Goal: Find specific page/section: Locate a particular part of the current website

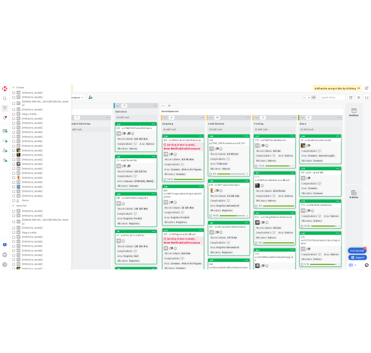
scroll to position [75, 0]
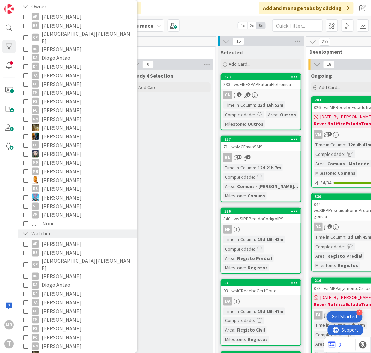
click at [25, 231] on icon at bounding box center [25, 234] width 6 height 6
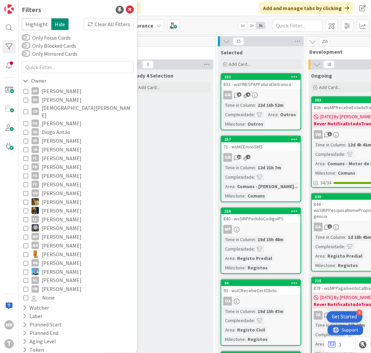
scroll to position [0, 0]
click at [75, 89] on span "[PERSON_NAME]" at bounding box center [62, 91] width 40 height 9
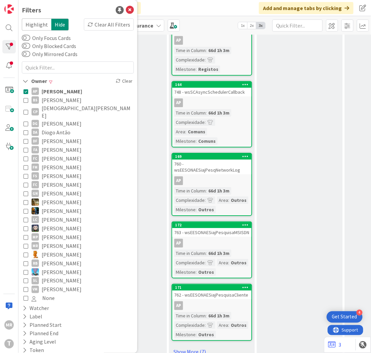
scroll to position [440, 228]
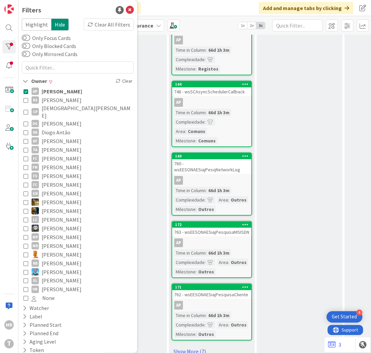
click at [68, 99] on span "[PERSON_NAME]" at bounding box center [62, 100] width 40 height 9
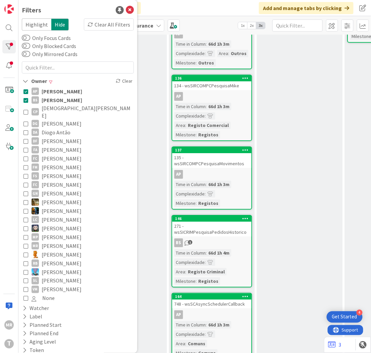
click at [71, 88] on span "[PERSON_NAME]" at bounding box center [62, 91] width 41 height 9
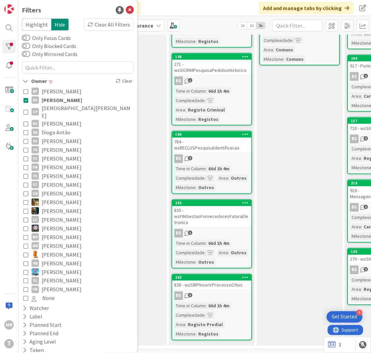
scroll to position [173, 228]
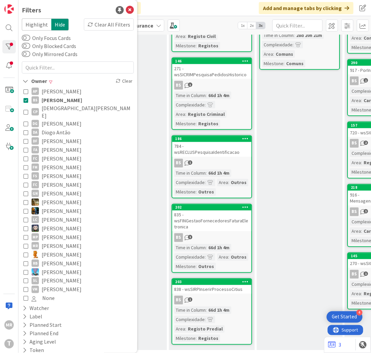
click at [58, 99] on span "[PERSON_NAME]" at bounding box center [62, 100] width 41 height 9
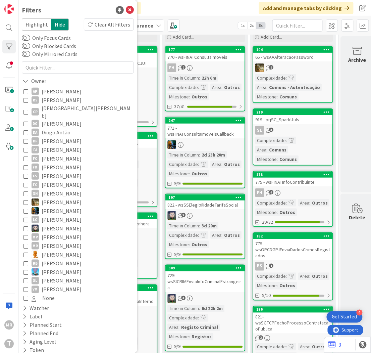
scroll to position [0, 323]
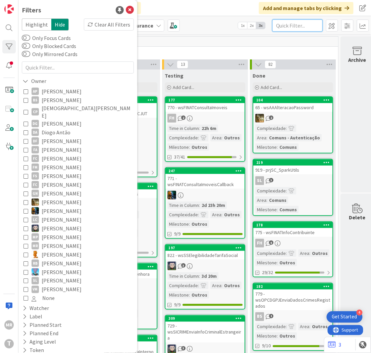
click at [307, 26] on input "text" at bounding box center [298, 25] width 50 height 12
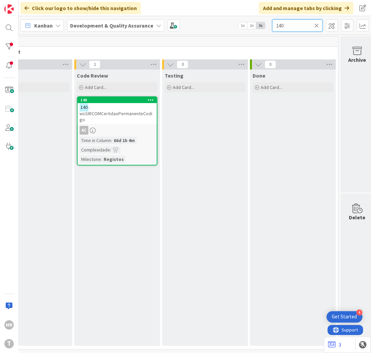
drag, startPoint x: 296, startPoint y: 22, endPoint x: 249, endPoint y: 20, distance: 47.4
click at [249, 20] on div "Kanban Development & Quality Assurance 1x 2x 3x 140" at bounding box center [194, 25] width 353 height 18
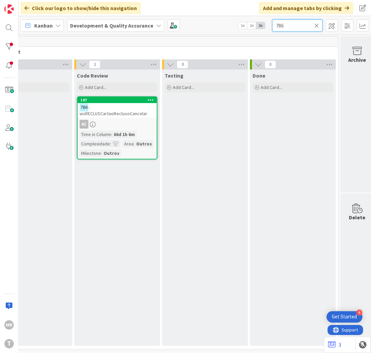
drag, startPoint x: 286, startPoint y: 25, endPoint x: 210, endPoint y: 23, distance: 76.6
click at [213, 23] on div "Kanban Development & Quality Assurance 1x 2x 3x 786" at bounding box center [194, 25] width 353 height 18
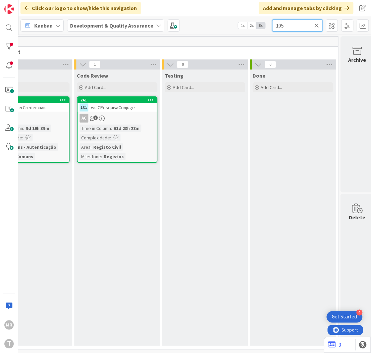
type input "105"
drag, startPoint x: 290, startPoint y: 28, endPoint x: 245, endPoint y: 24, distance: 45.2
click at [245, 24] on div "Kanban Development & Quality Assurance 1x 2x 3x 105" at bounding box center [194, 25] width 353 height 18
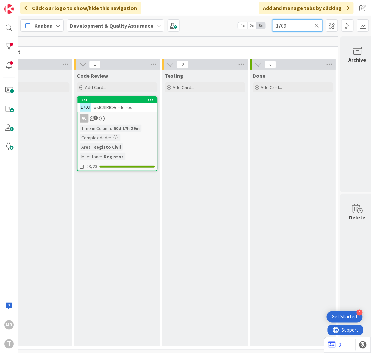
type input "1709"
click at [318, 24] on icon at bounding box center [317, 25] width 5 height 6
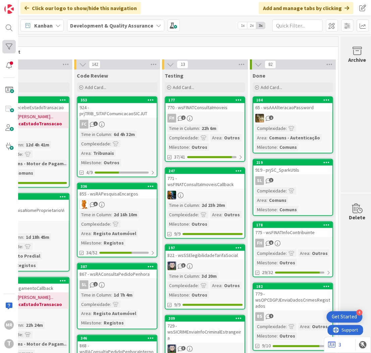
click at [9, 43] on div at bounding box center [8, 46] width 13 height 13
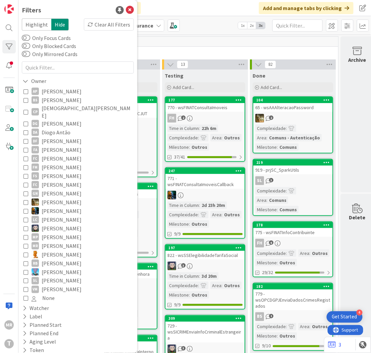
click at [56, 101] on span "[PERSON_NAME]" at bounding box center [62, 100] width 40 height 9
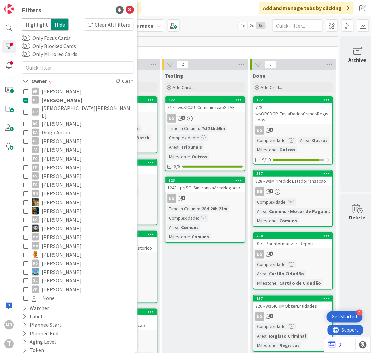
click at [199, 256] on div "Testing Add Card... 322 817 - wsSICJUTComunicacaoSITAF BS 9 Time in [GEOGRAPHIC…" at bounding box center [205, 297] width 86 height 454
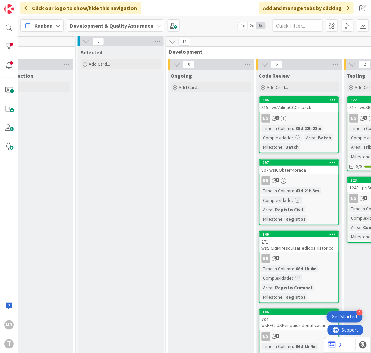
scroll to position [0, 113]
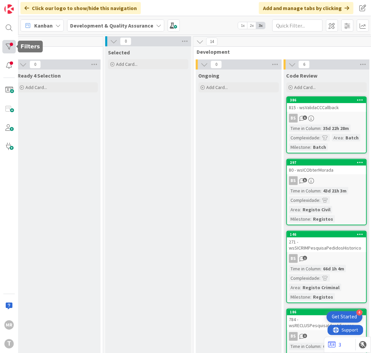
click at [9, 43] on div at bounding box center [8, 46] width 13 height 13
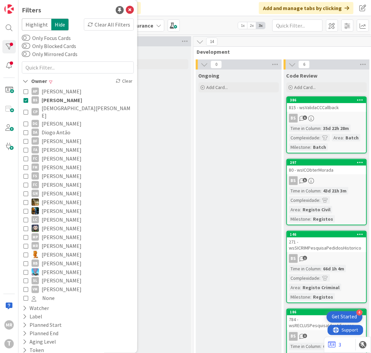
click at [56, 111] on span "[DEMOGRAPHIC_DATA][PERSON_NAME]" at bounding box center [87, 111] width 91 height 15
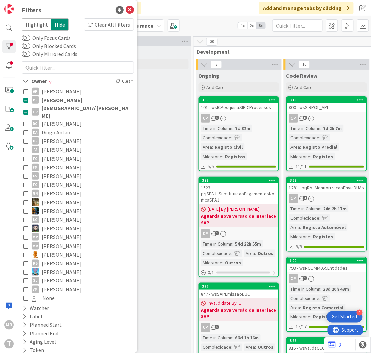
click at [58, 99] on span "[PERSON_NAME]" at bounding box center [62, 100] width 41 height 9
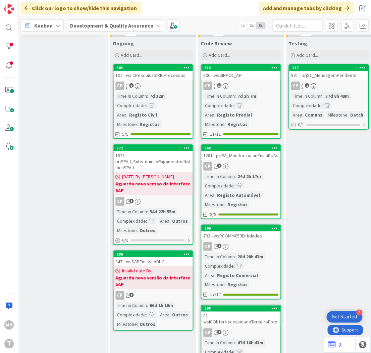
scroll to position [0, 198]
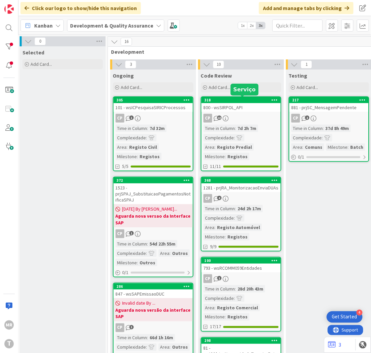
click at [244, 101] on div "318" at bounding box center [243, 100] width 76 height 5
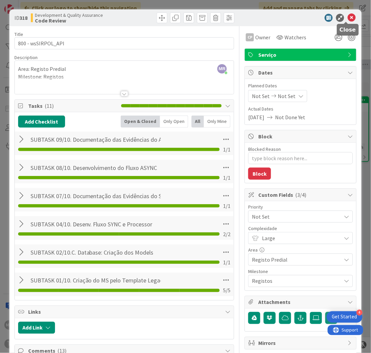
click at [348, 15] on icon at bounding box center [352, 18] width 8 height 8
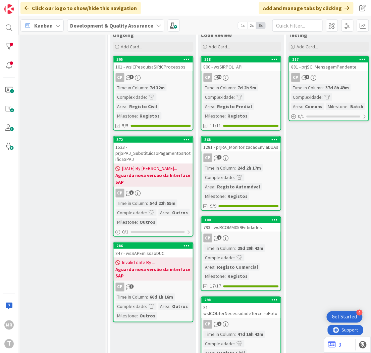
scroll to position [0, 198]
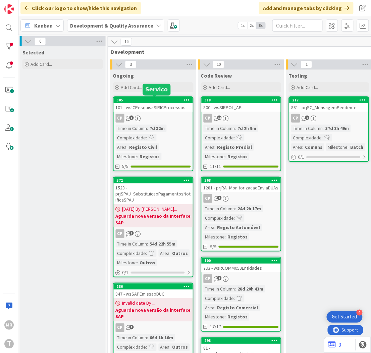
click at [147, 100] on div "305" at bounding box center [155, 100] width 76 height 5
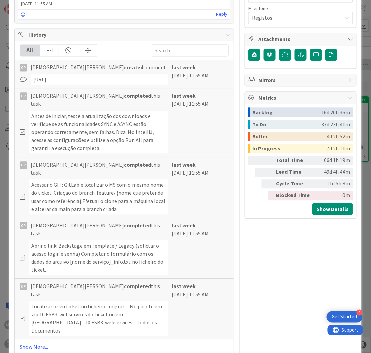
scroll to position [263, 0]
click at [34, 342] on link "Show More..." at bounding box center [125, 346] width 210 height 8
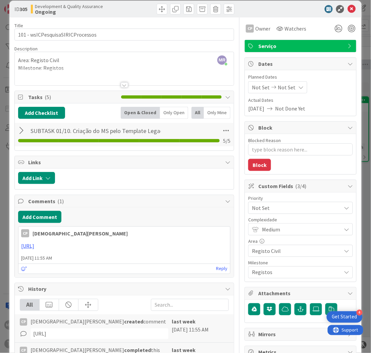
scroll to position [0, 0]
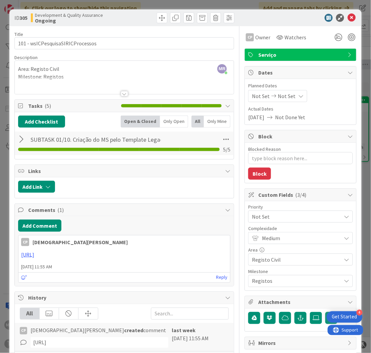
click at [348, 14] on icon at bounding box center [352, 18] width 8 height 8
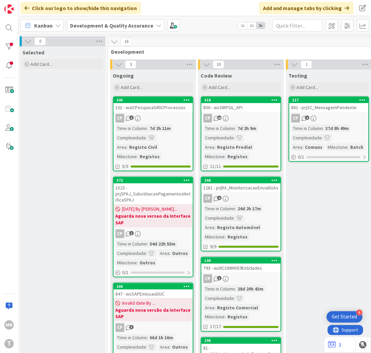
click at [167, 101] on div "305" at bounding box center [155, 100] width 76 height 5
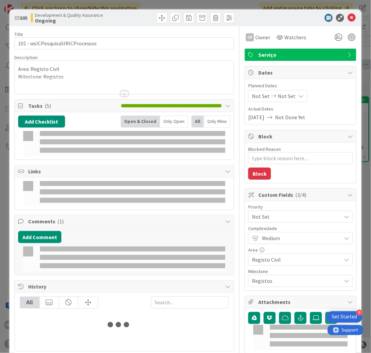
type textarea "x"
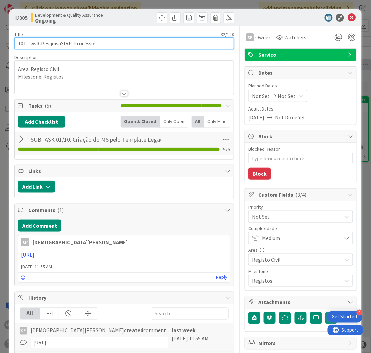
drag, startPoint x: 103, startPoint y: 43, endPoint x: 31, endPoint y: 44, distance: 72.2
click at [31, 44] on input "101 - wsICPesquisaSIRICProcessos" at bounding box center [124, 43] width 220 height 12
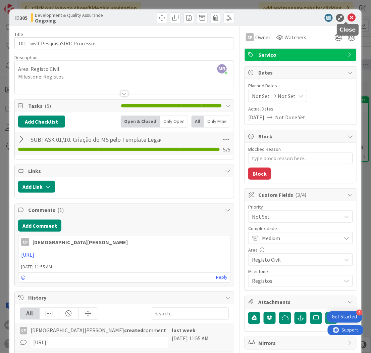
click at [348, 18] on icon at bounding box center [352, 18] width 8 height 8
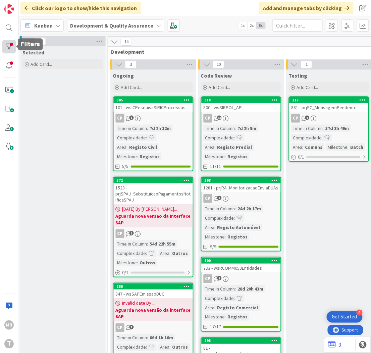
click at [12, 44] on div at bounding box center [8, 46] width 13 height 13
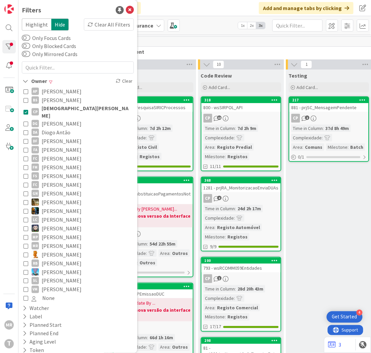
click at [60, 110] on span "[DEMOGRAPHIC_DATA][PERSON_NAME]" at bounding box center [87, 111] width 91 height 15
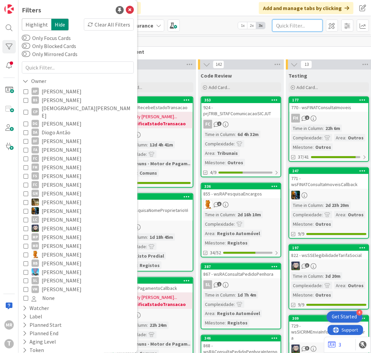
click at [301, 26] on input "text" at bounding box center [298, 25] width 50 height 12
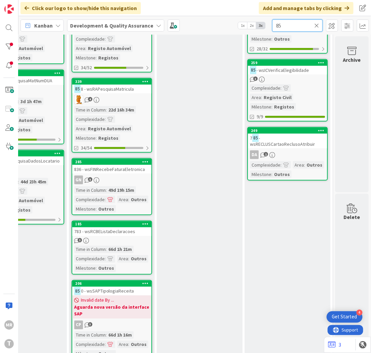
scroll to position [17, 333]
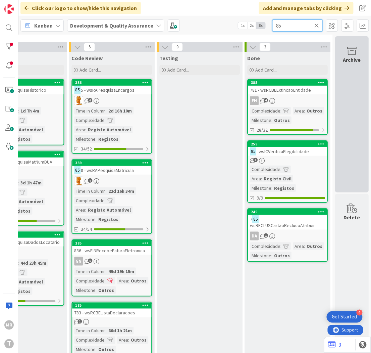
type input "85"
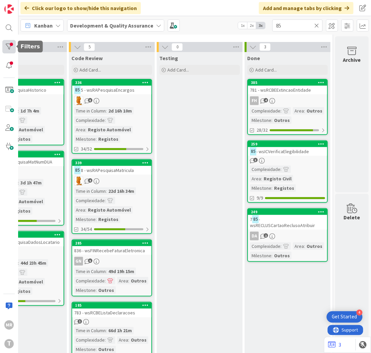
click at [5, 49] on div at bounding box center [8, 46] width 13 height 13
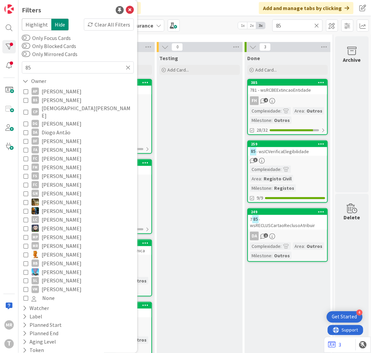
click at [59, 128] on span "Diogo Antão" at bounding box center [56, 132] width 29 height 9
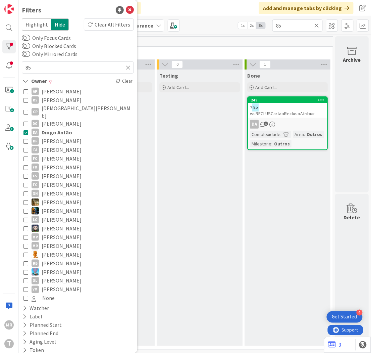
click at [173, 181] on div "Testing Add Card..." at bounding box center [200, 208] width 86 height 276
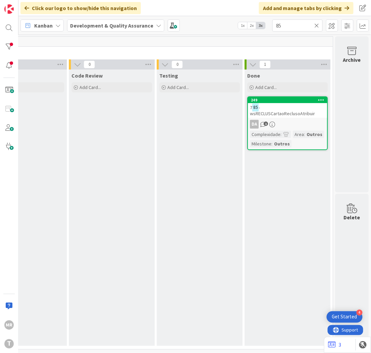
click at [318, 25] on icon at bounding box center [317, 25] width 5 height 6
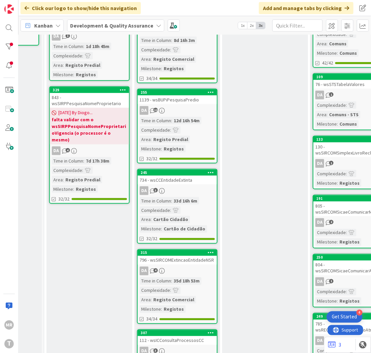
scroll to position [0, 262]
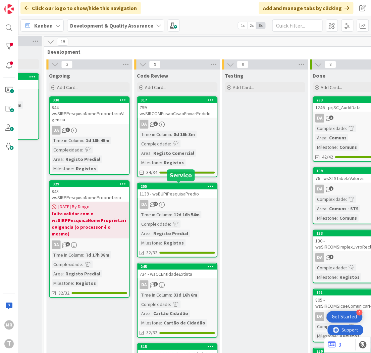
click at [157, 187] on div "255" at bounding box center [179, 186] width 76 height 5
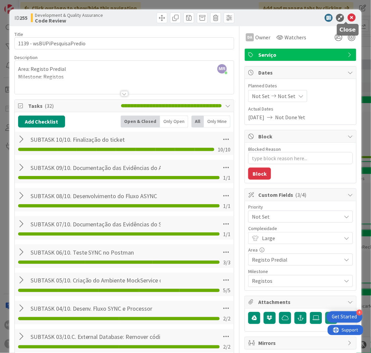
click at [348, 17] on icon at bounding box center [352, 18] width 8 height 8
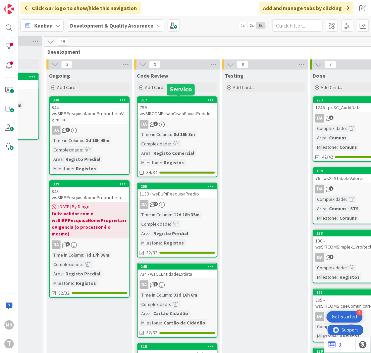
click at [169, 98] on div "317" at bounding box center [179, 100] width 76 height 5
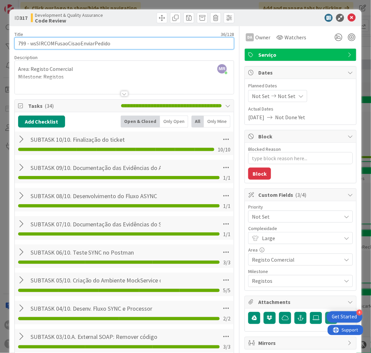
drag, startPoint x: 75, startPoint y: 42, endPoint x: 30, endPoint y: 45, distance: 45.1
click at [30, 45] on input "799 - wsSIRCOMFusaoCisaoEnviarPedido" at bounding box center [124, 43] width 220 height 12
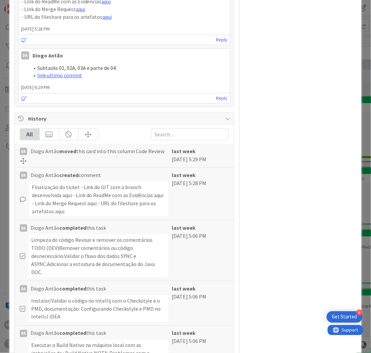
scroll to position [578, 0]
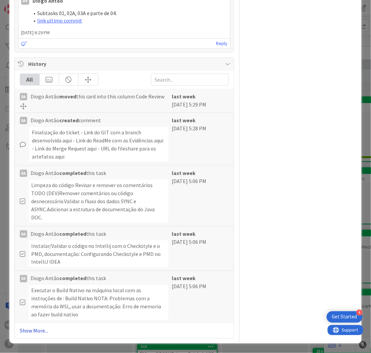
click at [22, 329] on link "Show More..." at bounding box center [125, 331] width 210 height 8
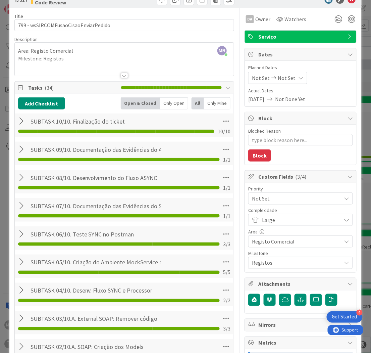
scroll to position [0, 0]
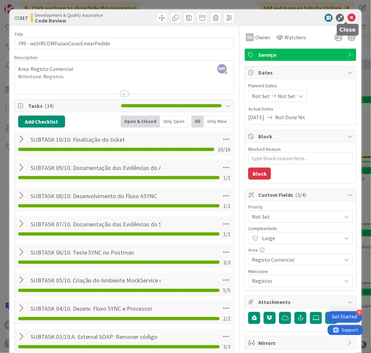
click at [348, 18] on icon at bounding box center [352, 18] width 8 height 8
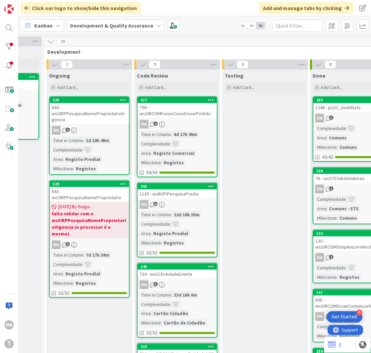
click at [75, 102] on div "330" at bounding box center [89, 100] width 79 height 6
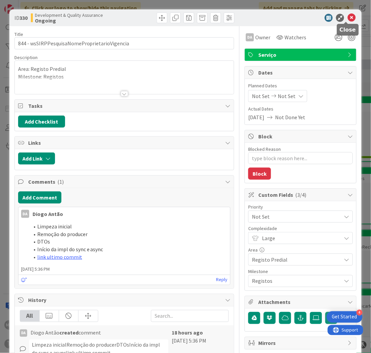
click at [348, 14] on icon at bounding box center [352, 18] width 8 height 8
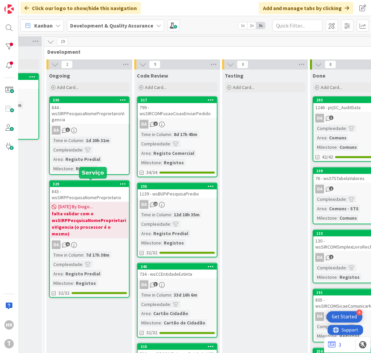
click at [67, 182] on div "329" at bounding box center [91, 184] width 76 height 5
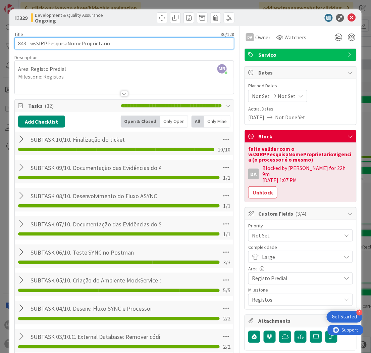
drag, startPoint x: 109, startPoint y: 42, endPoint x: 31, endPoint y: 43, distance: 78.2
click at [31, 43] on input "843 - wsSIRPPesquisaNomeProprietario" at bounding box center [124, 43] width 220 height 12
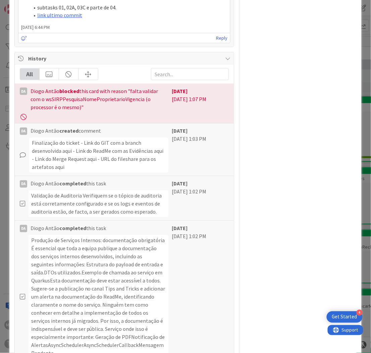
scroll to position [783, 0]
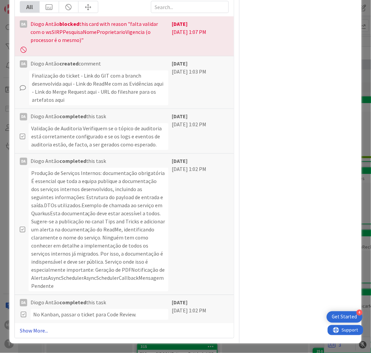
click at [24, 328] on link "Show More..." at bounding box center [125, 331] width 210 height 8
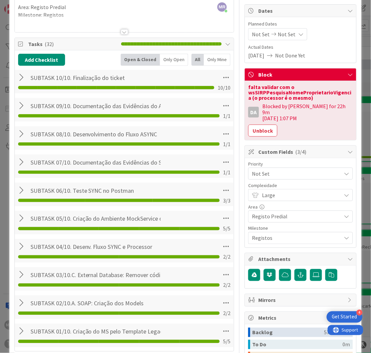
scroll to position [0, 0]
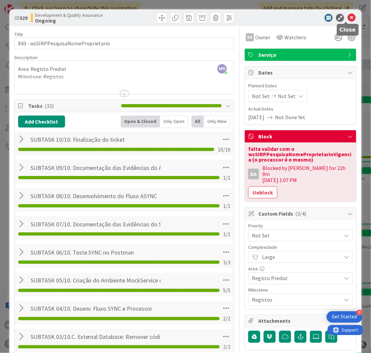
click at [348, 18] on icon at bounding box center [352, 18] width 8 height 8
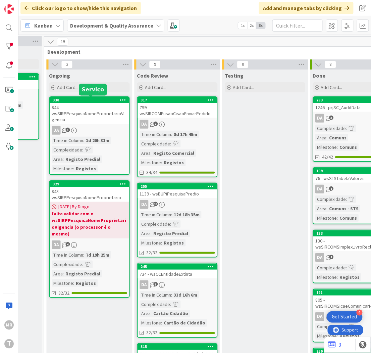
click at [109, 101] on div "330" at bounding box center [91, 100] width 76 height 5
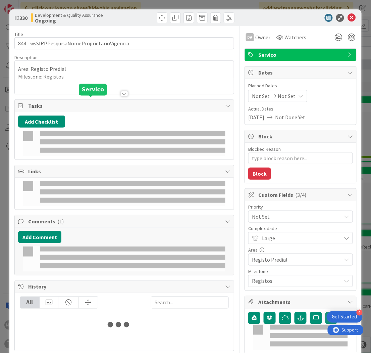
type textarea "x"
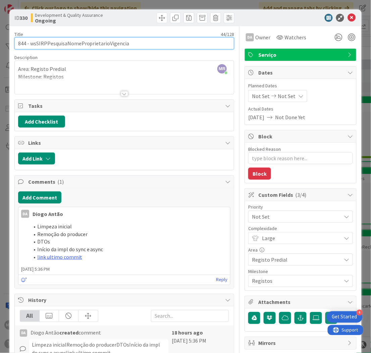
drag, startPoint x: 134, startPoint y: 44, endPoint x: 30, endPoint y: 44, distance: 104.8
click at [30, 44] on input "844 - wsSIRPPesquisaNomeProprietarioVigencia" at bounding box center [124, 43] width 220 height 12
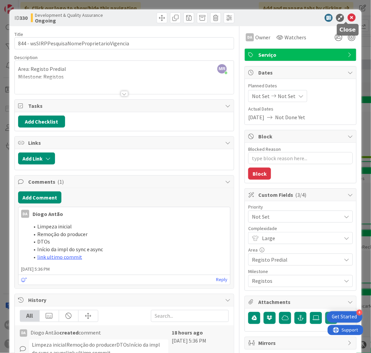
click at [348, 17] on icon at bounding box center [352, 18] width 8 height 8
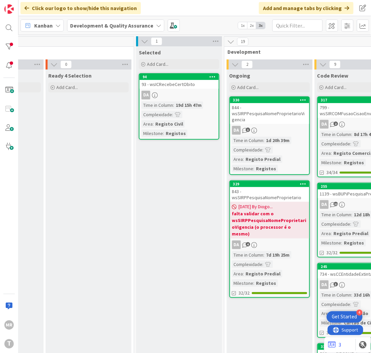
scroll to position [0, 72]
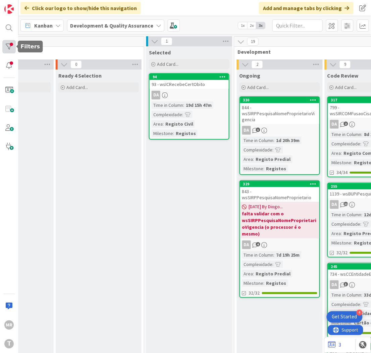
click at [14, 42] on div at bounding box center [8, 46] width 13 height 13
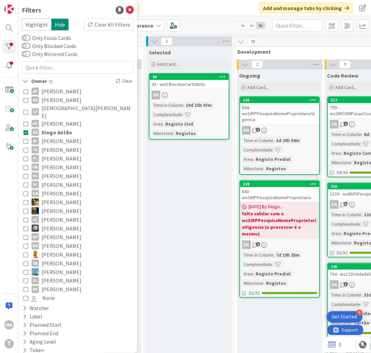
click at [49, 145] on span "[PERSON_NAME]" at bounding box center [62, 149] width 40 height 9
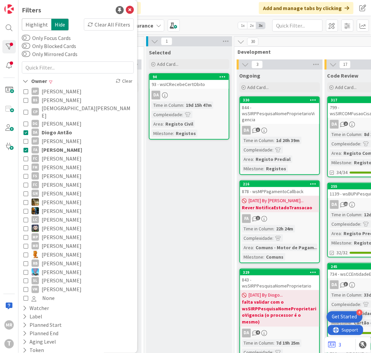
click at [55, 128] on span "Diogo Antão" at bounding box center [57, 132] width 31 height 9
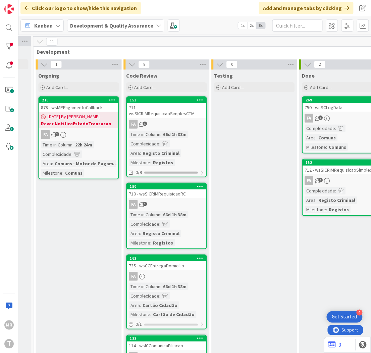
scroll to position [0, 251]
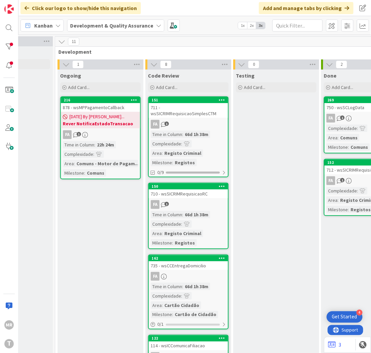
click at [97, 120] on b "Rever NotificaEstadoTransacao" at bounding box center [100, 123] width 75 height 7
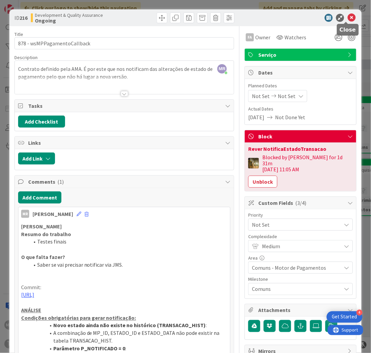
click at [348, 19] on icon at bounding box center [352, 18] width 8 height 8
